Goal: Task Accomplishment & Management: Manage account settings

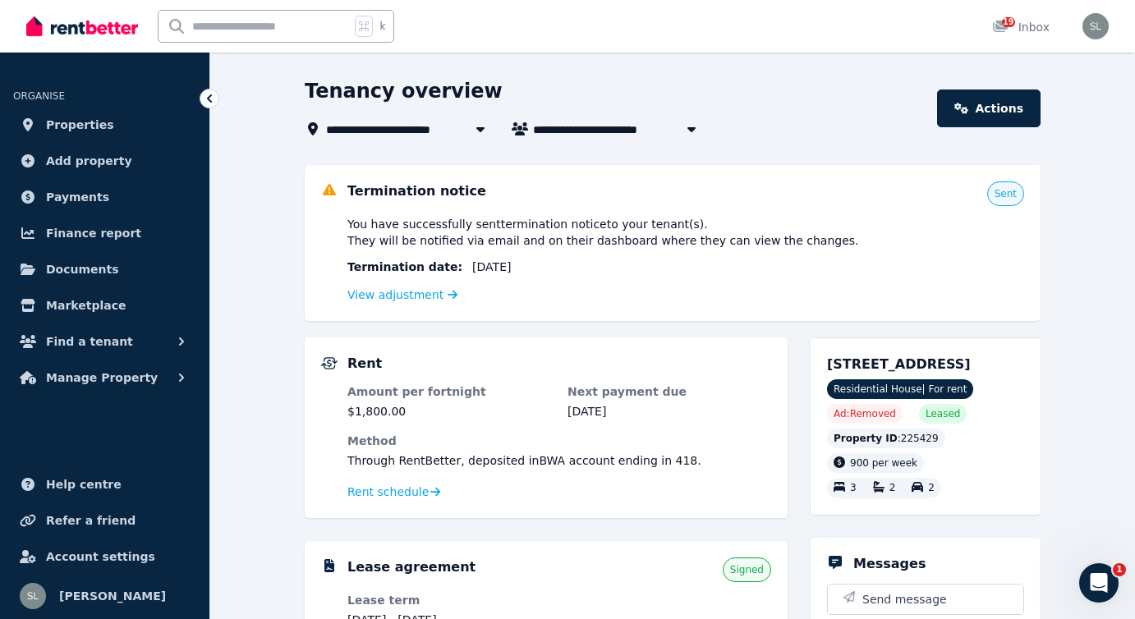
scroll to position [53, 0]
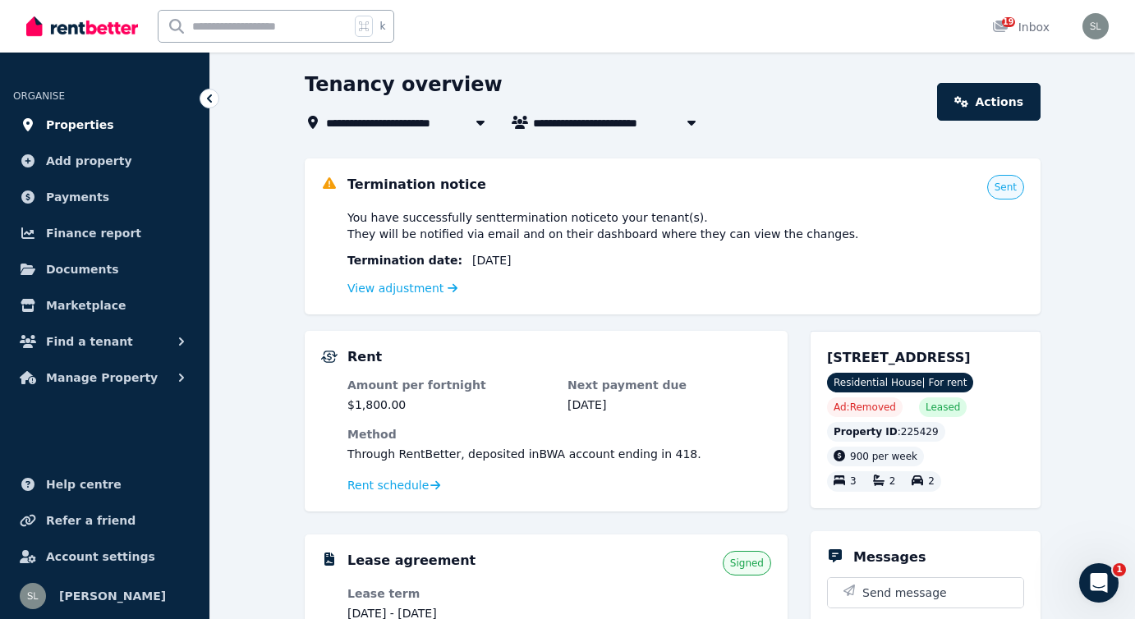
click at [81, 123] on span "Properties" at bounding box center [80, 125] width 68 height 20
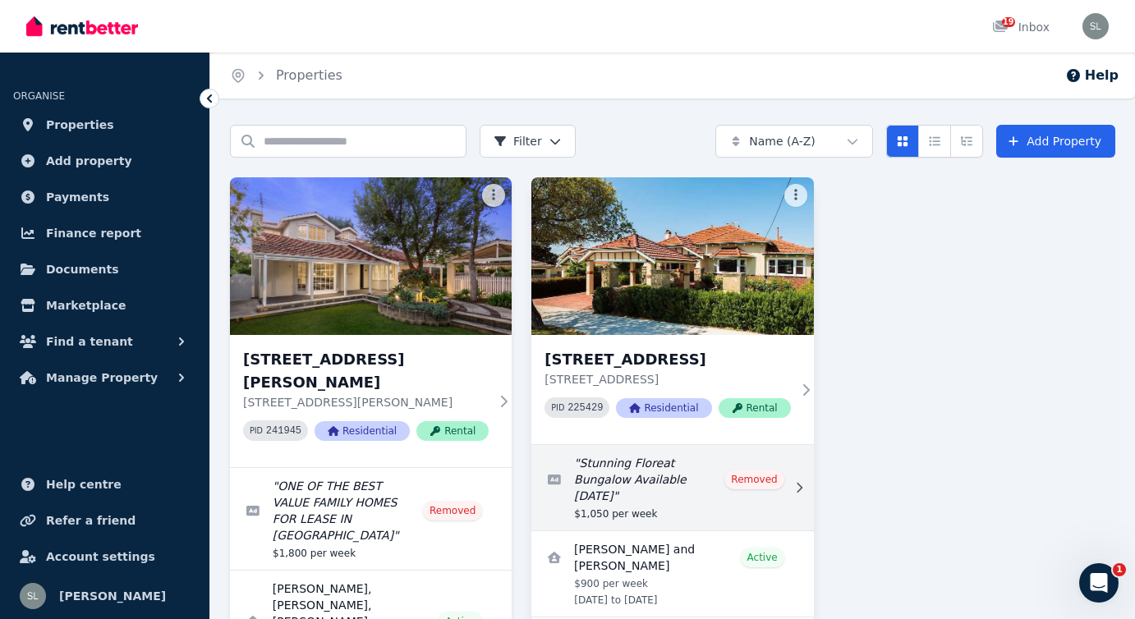
click at [629, 488] on link "Edit listing: Stunning Floreat Bungalow Available 20 September" at bounding box center [672, 487] width 282 height 85
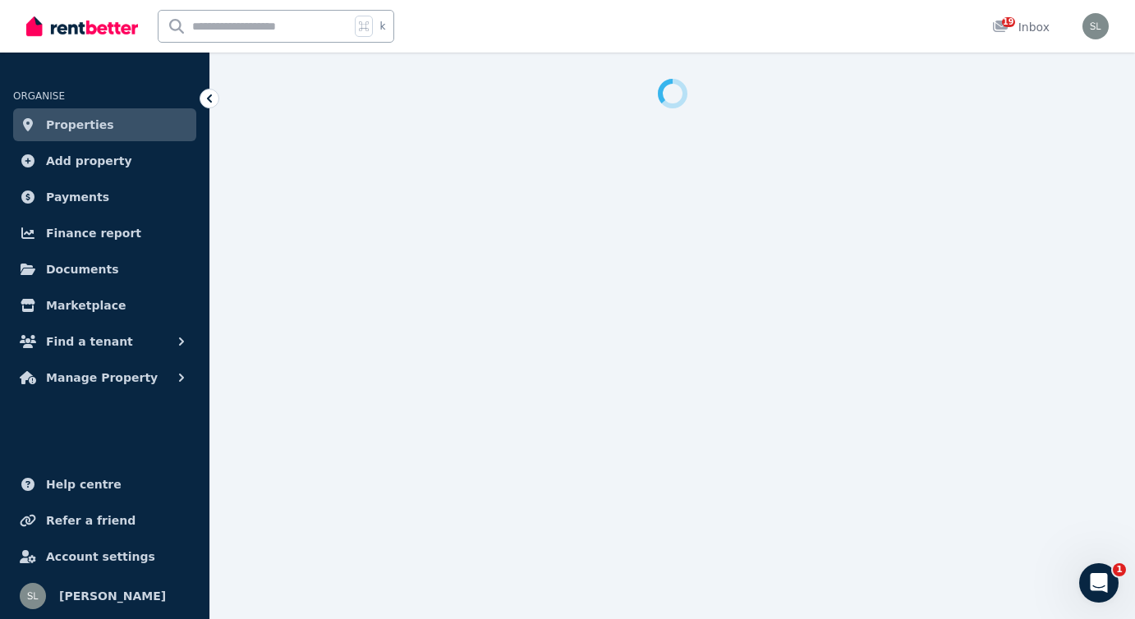
select select "**********"
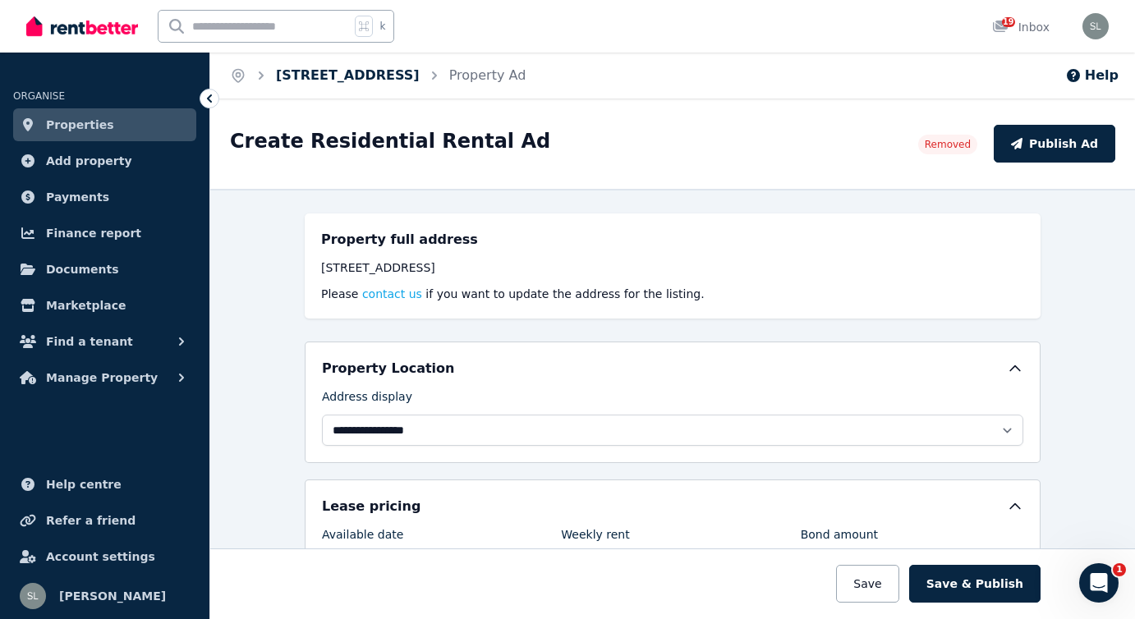
click at [328, 76] on link "[STREET_ADDRESS]" at bounding box center [348, 75] width 144 height 16
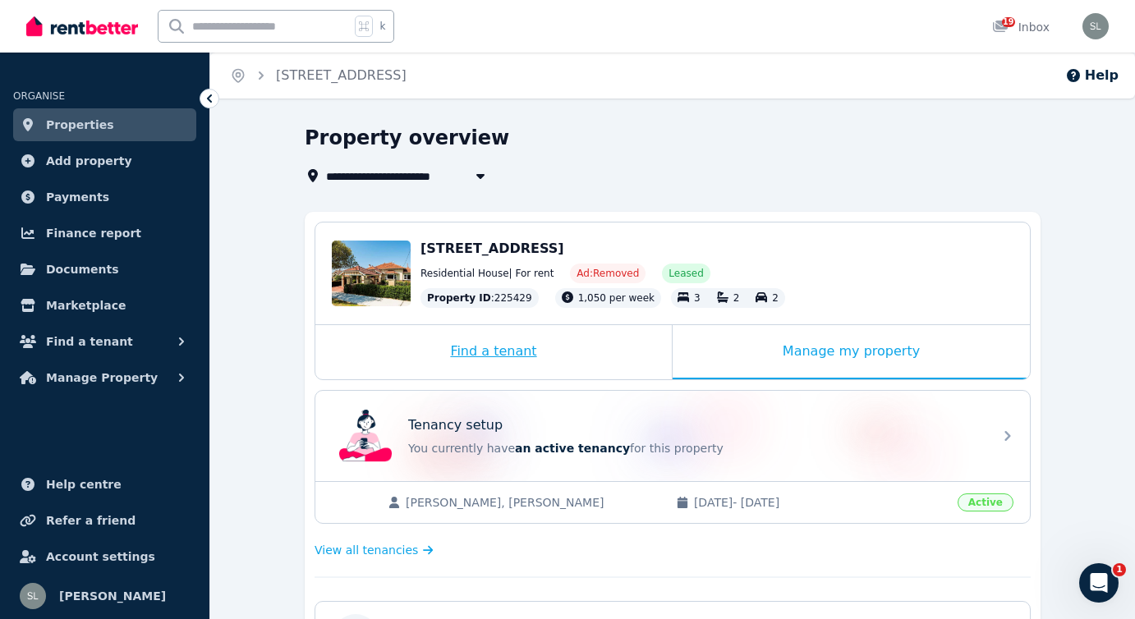
click at [489, 355] on div "Find a tenant" at bounding box center [493, 352] width 356 height 54
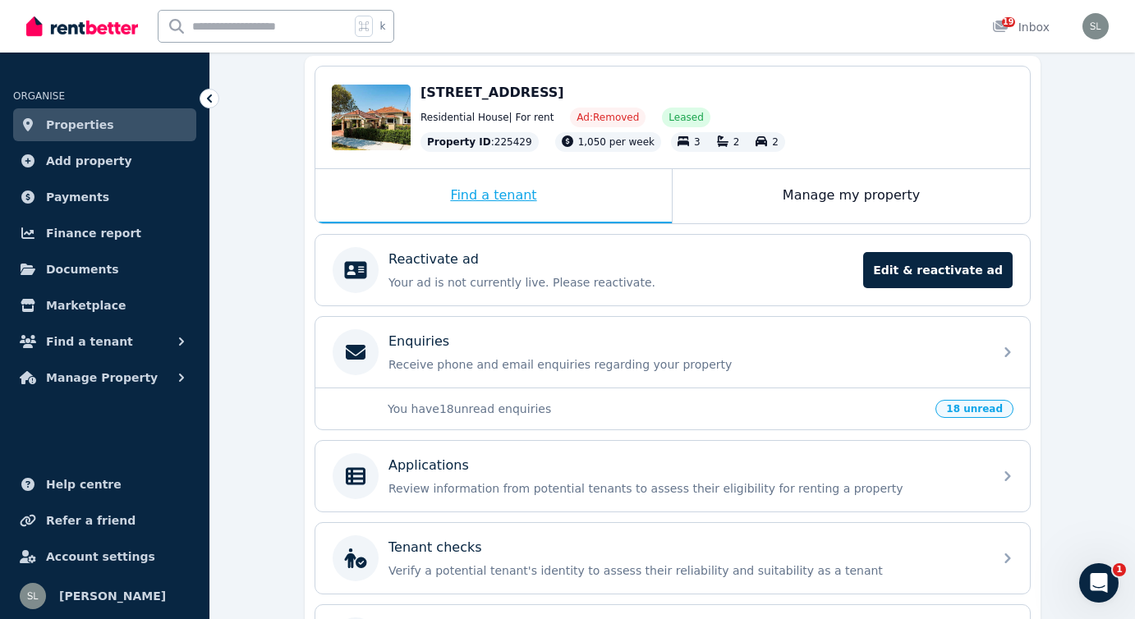
scroll to position [164, 0]
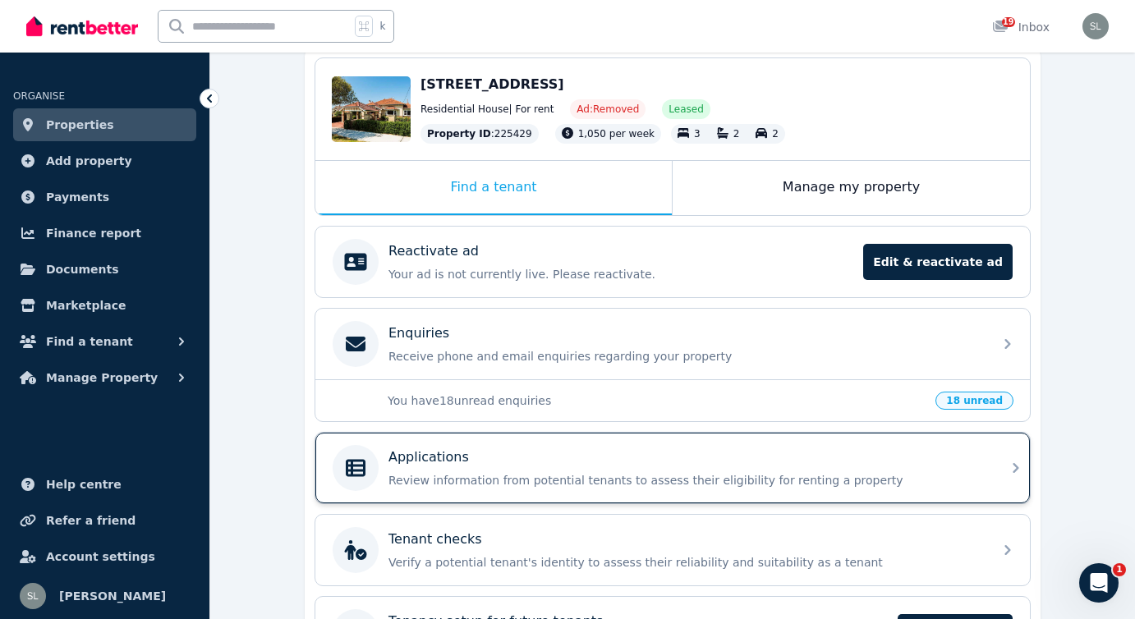
click at [465, 456] on div "Applications" at bounding box center [685, 457] width 594 height 20
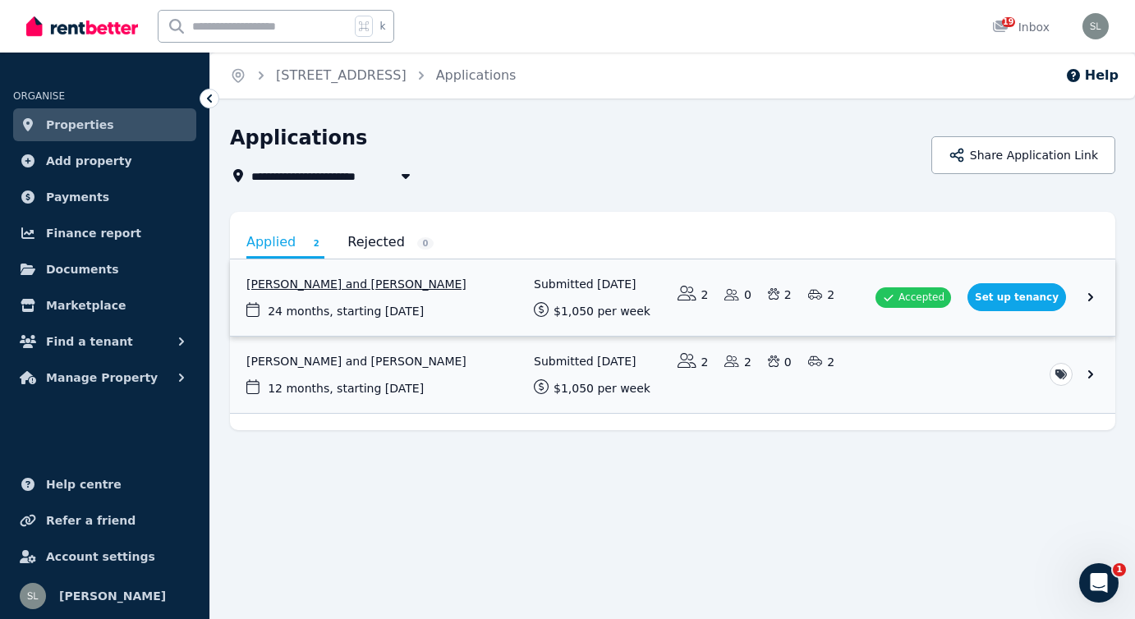
click at [1010, 294] on link "View application: Amanda Bushell and Reuben Scoones" at bounding box center [672, 297] width 885 height 76
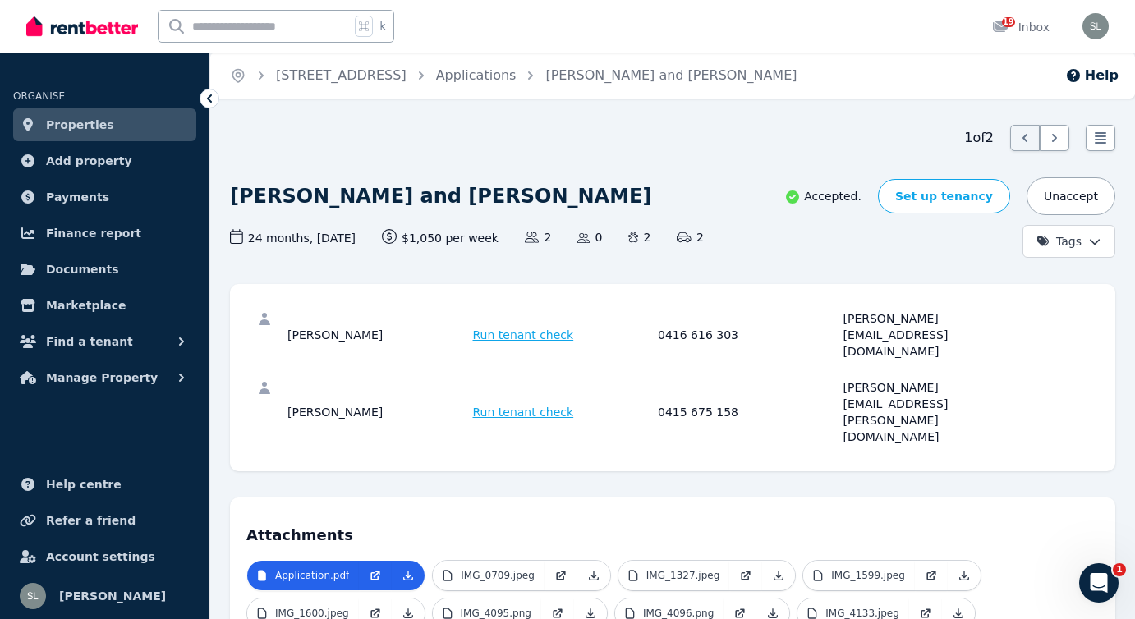
click at [1098, 576] on icon "Open Intercom Messenger" at bounding box center [1098, 582] width 11 height 13
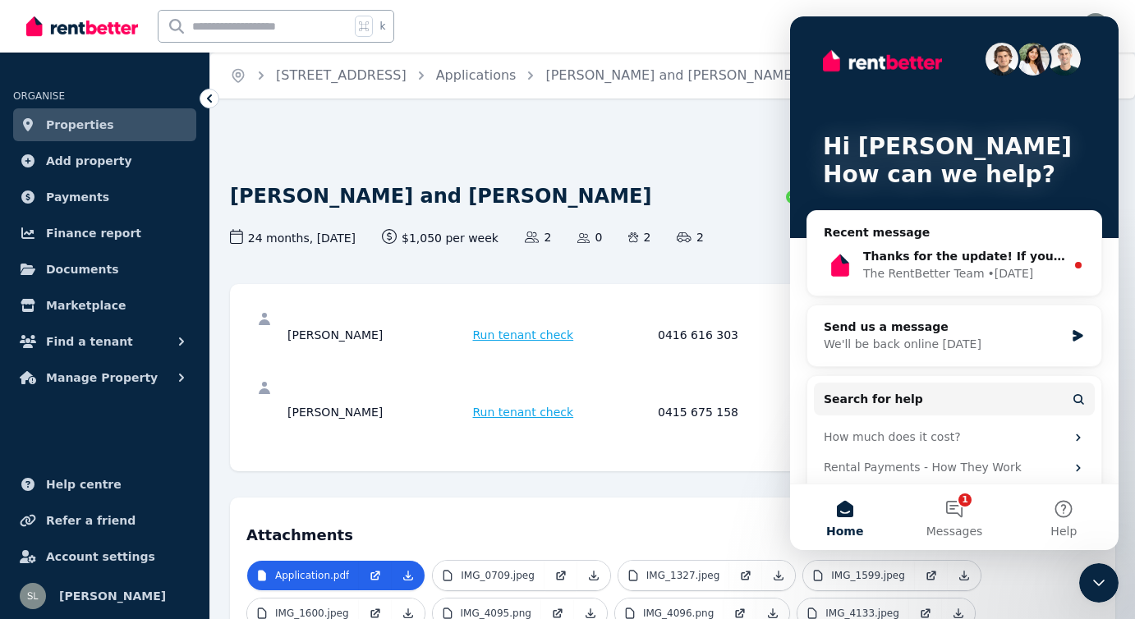
click at [735, 6] on div "k 19 Inbox" at bounding box center [539, 26] width 1026 height 53
click at [742, 12] on div "k 19 Inbox" at bounding box center [539, 26] width 1026 height 53
click at [745, 41] on div "k 19 Inbox" at bounding box center [539, 26] width 1026 height 53
click at [961, 500] on button "1 Messages" at bounding box center [953, 517] width 109 height 66
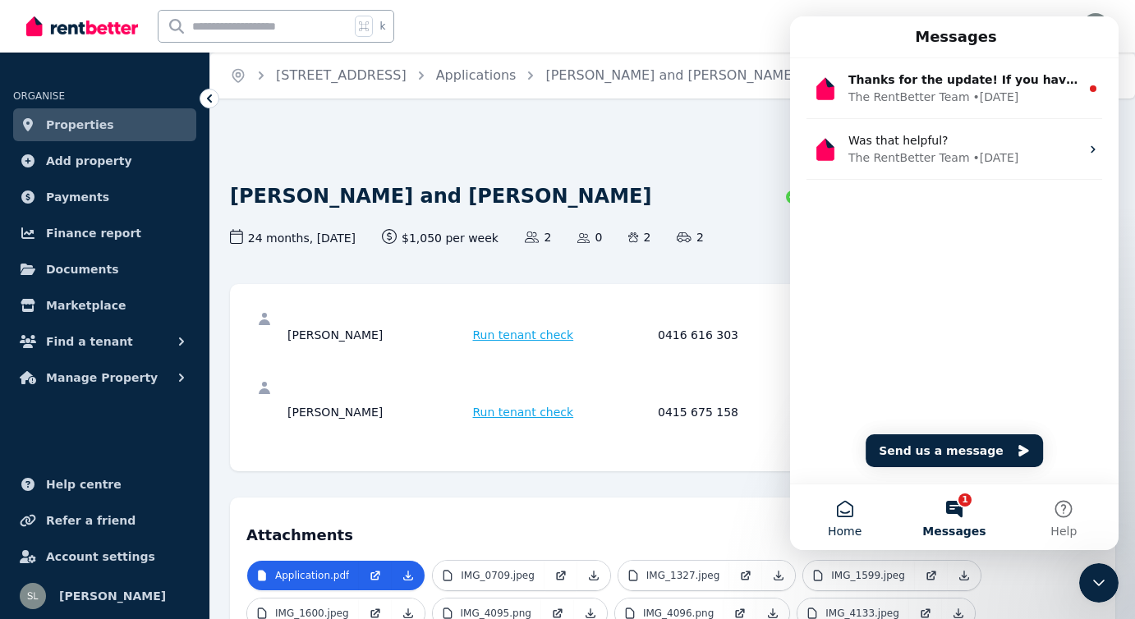
click at [835, 511] on button "Home" at bounding box center [844, 517] width 109 height 66
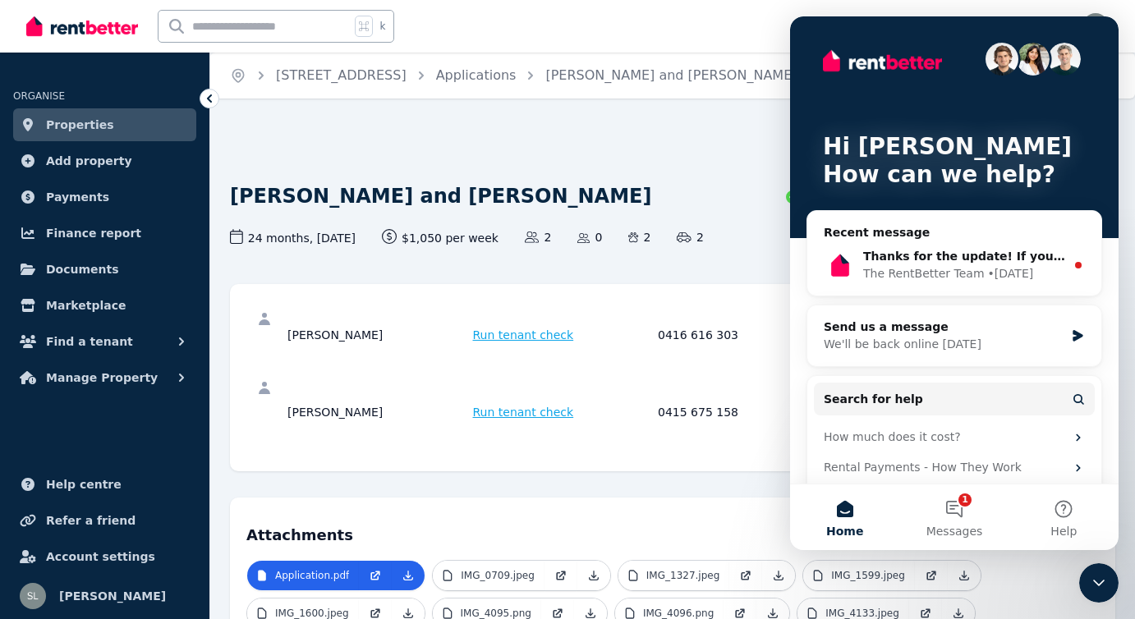
drag, startPoint x: 813, startPoint y: 21, endPoint x: 959, endPoint y: 23, distance: 146.1
click at [959, 23] on div "Hi [PERSON_NAME] 👋 How can we help?" at bounding box center [954, 127] width 296 height 222
click at [1103, 20] on div "Hi [PERSON_NAME] 👋 How can we help? Recent message Thanks for the update! If yo…" at bounding box center [954, 287] width 328 height 543
click at [1098, 67] on div "Hi [PERSON_NAME] 👋 How can we help?" at bounding box center [954, 127] width 296 height 222
click at [1096, 577] on icon "Close Intercom Messenger" at bounding box center [1099, 583] width 20 height 20
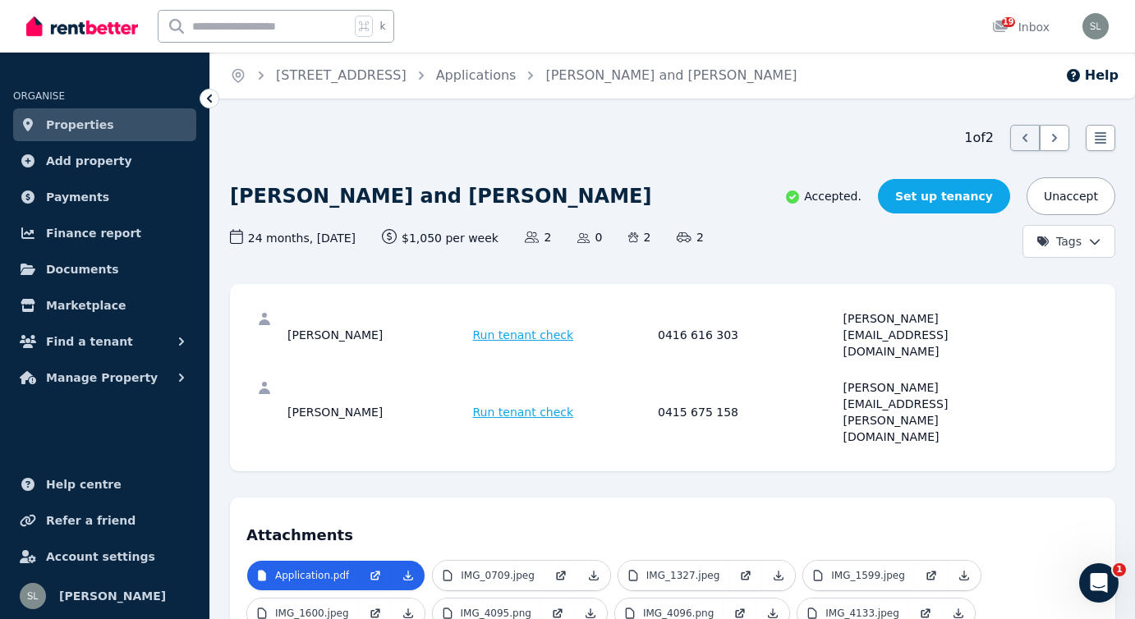
click at [962, 191] on link "Set up tenancy" at bounding box center [944, 196] width 132 height 34
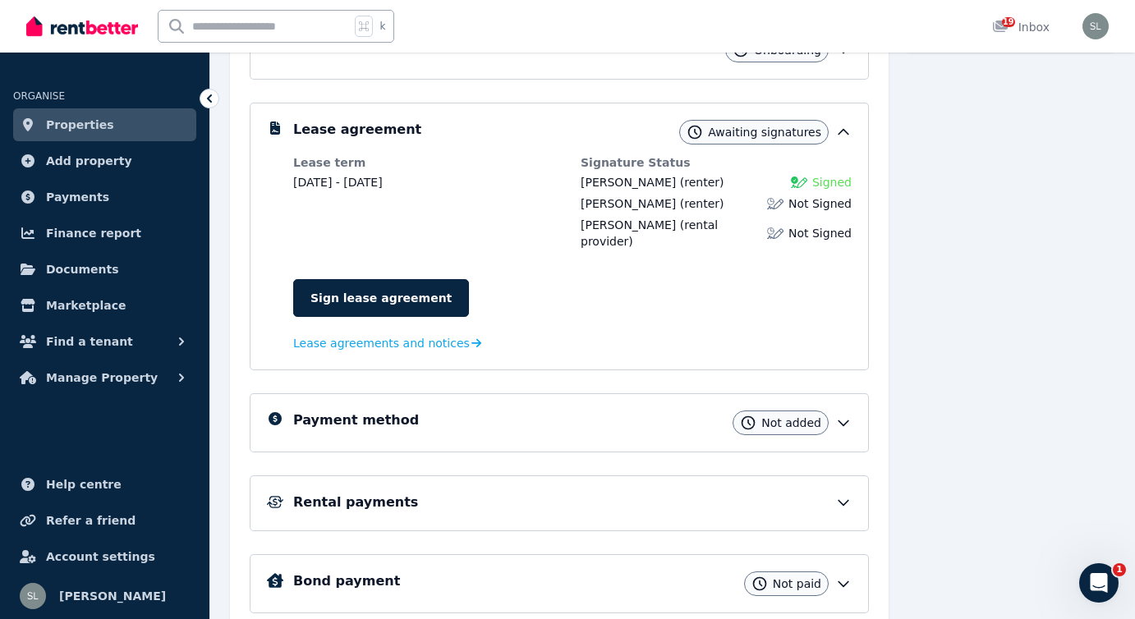
scroll to position [333, 0]
